Goal: Information Seeking & Learning: Understand process/instructions

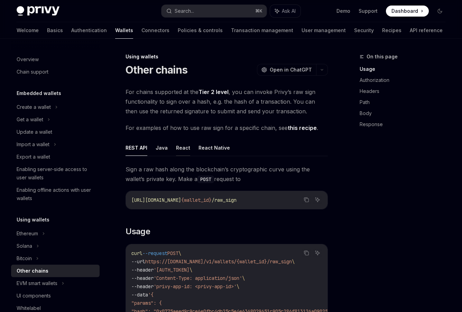
click at [186, 143] on button "React" at bounding box center [183, 148] width 14 height 16
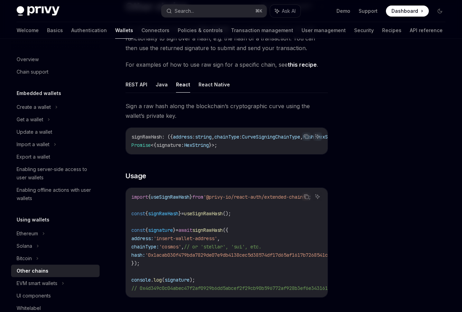
scroll to position [73, 0]
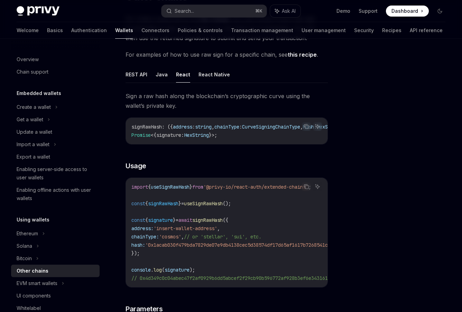
click at [215, 244] on span "'0x1acab030f479bda7829de07e9db4138cec5d38574df17d65af1617b7268541c0'" at bounding box center [239, 245] width 188 height 6
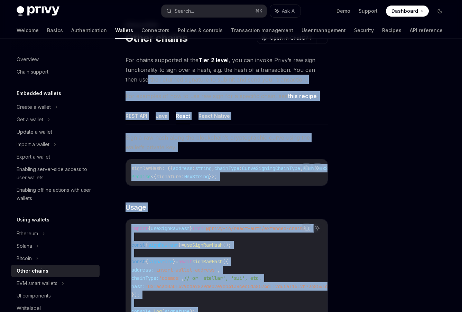
scroll to position [29, 0]
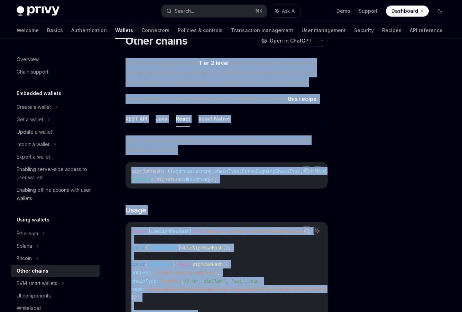
drag, startPoint x: 217, startPoint y: 280, endPoint x: 121, endPoint y: 61, distance: 239.4
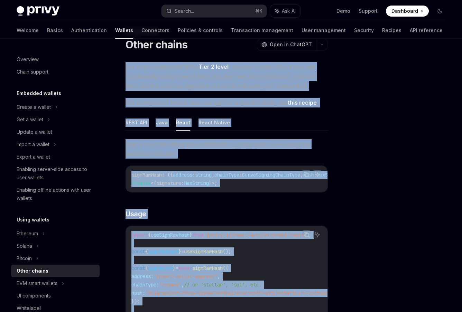
scroll to position [0, 0]
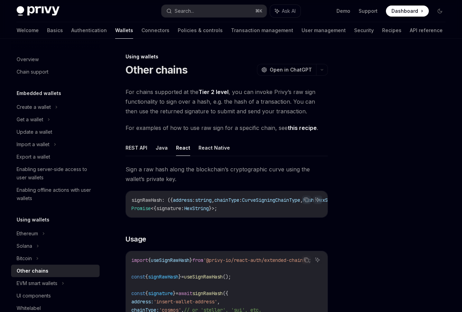
click at [125, 72] on h1 "Other chains" at bounding box center [156, 70] width 62 height 12
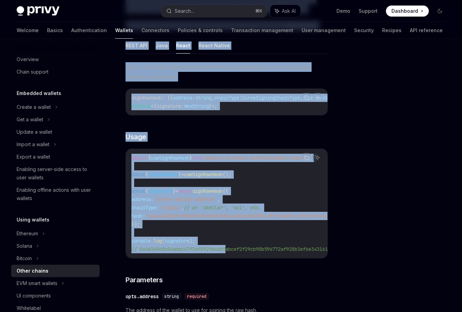
drag, startPoint x: 125, startPoint y: 67, endPoint x: 230, endPoint y: 246, distance: 206.9
click at [230, 248] on div "Using wallets Other chains OpenAI Open in ChatGPT OpenAI Open in ChatGPT For ch…" at bounding box center [161, 276] width 334 height 652
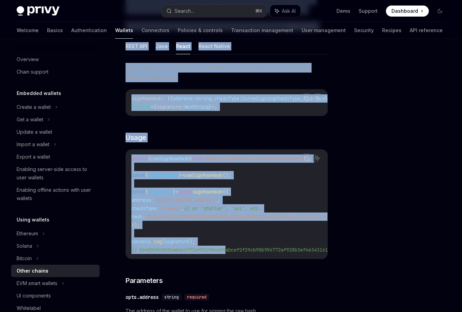
copy div "Lorem ipsumd SitaME Cons ad ElitSED DoeiUS Temp in UtlaBOR Etd magnaa enimadmin…"
click at [303, 155] on div "import { useSignRawHash } from '@privy-io/react-auth/extended-chains' ; const {…" at bounding box center [226, 204] width 201 height 109
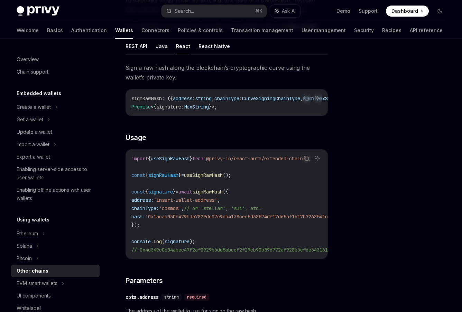
click at [199, 270] on div "Sign a raw hash along the blockchain’s cryptographic curve using the wallet’s p…" at bounding box center [226, 281] width 202 height 437
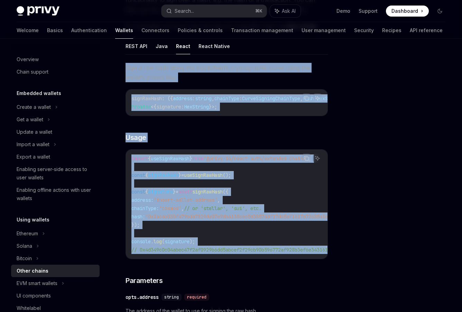
drag, startPoint x: 211, startPoint y: 268, endPoint x: 126, endPoint y: 67, distance: 218.9
click at [126, 67] on div "Sign a raw hash along the blockchain’s cryptographic curve using the wallet’s p…" at bounding box center [226, 281] width 202 height 437
copy div "Sign a raw hash along the blockchain’s cryptographic curve using the wallet’s p…"
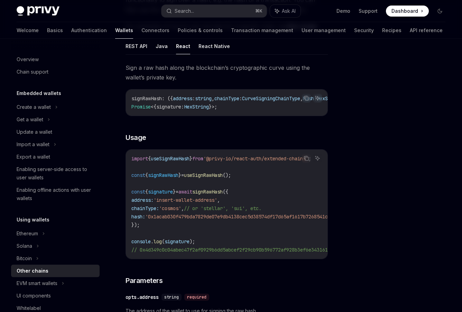
click at [345, 147] on div "Using wallets Other chains OpenAI Open in ChatGPT OpenAI Open in ChatGPT For ch…" at bounding box center [231, 270] width 440 height 666
drag, startPoint x: 258, startPoint y: 213, endPoint x: 226, endPoint y: 198, distance: 35.7
click at [257, 211] on span "// or 'stellar', 'sui', etc." at bounding box center [222, 208] width 77 height 6
click at [223, 186] on code "import { useSignRawHash } from '@privy-io/react-auth/extended-chains' ; const {…" at bounding box center [323, 204] width 384 height 100
click at [182, 220] on span "'0x1acab030f479bda7829de07e9db4138cec5d38574df17d65af1617b7268541c0'" at bounding box center [239, 217] width 188 height 6
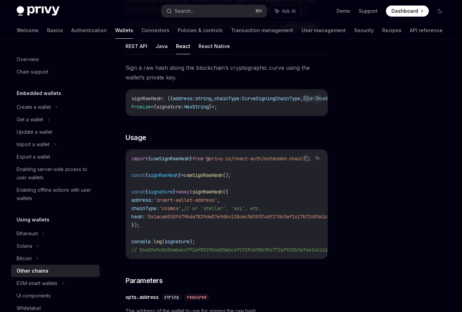
drag, startPoint x: 179, startPoint y: 210, endPoint x: 139, endPoint y: 183, distance: 47.5
click at [178, 209] on span "'cosmos'" at bounding box center [170, 208] width 22 height 6
drag, startPoint x: 131, startPoint y: 178, endPoint x: 267, endPoint y: 177, distance: 135.5
click at [275, 176] on code "import { useSignRawHash } from '@privy-io/react-auth/extended-chains' ; const {…" at bounding box center [323, 204] width 384 height 100
copy span "const { signRawHash } = useSignRawHash ();"
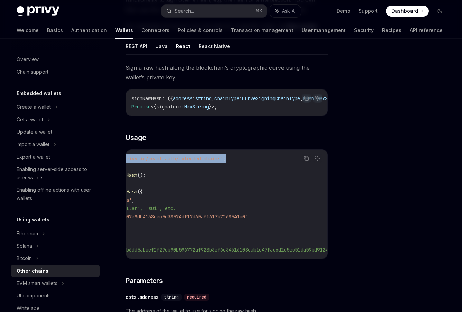
scroll to position [0, 0]
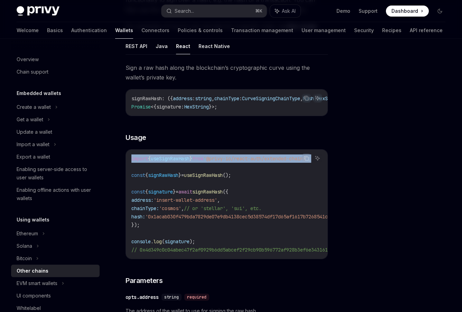
drag, startPoint x: 235, startPoint y: 162, endPoint x: 114, endPoint y: 162, distance: 121.3
click at [114, 162] on div "Using wallets Other chains OpenAI Open in ChatGPT OpenAI Open in ChatGPT For ch…" at bounding box center [161, 277] width 334 height 652
copy span "import { useSignRawHash } from '@privy-io/react-auth/extended-chains' ;"
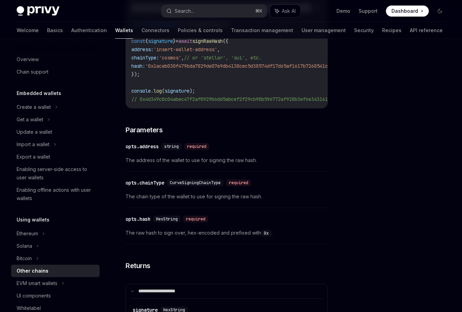
scroll to position [253, 0]
click at [26, 111] on div "Ethereum" at bounding box center [34, 107] width 34 height 8
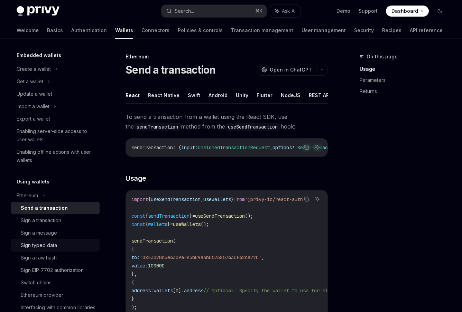
scroll to position [41, 0]
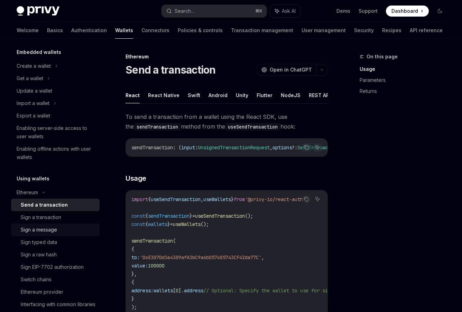
click at [40, 228] on div "Sign a message" at bounding box center [39, 230] width 36 height 8
type textarea "*"
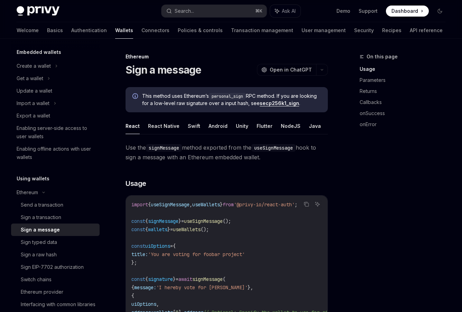
click at [261, 267] on code "import { useSignMessage , useWallets } from '@privy-io/react-auth' ; const { si…" at bounding box center [312, 266] width 362 height 133
click at [229, 238] on code "import { useSignMessage , useWallets } from '@privy-io/react-auth' ; const { si…" at bounding box center [312, 266] width 362 height 133
drag, startPoint x: 248, startPoint y: 220, endPoint x: 128, endPoint y: 222, distance: 120.3
click at [128, 222] on div "import { useSignMessage , useWallets } from '@privy-io/react-auth' ; const { si…" at bounding box center [226, 267] width 201 height 142
copy span "const { signMessage } = useSignMessage ();"
